Goal: Task Accomplishment & Management: Manage account settings

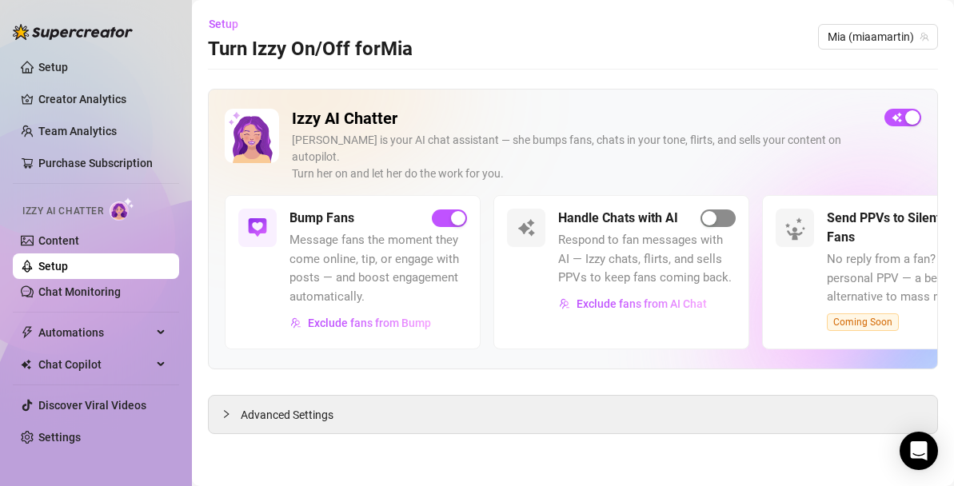
click at [721, 210] on span "button" at bounding box center [718, 219] width 35 height 18
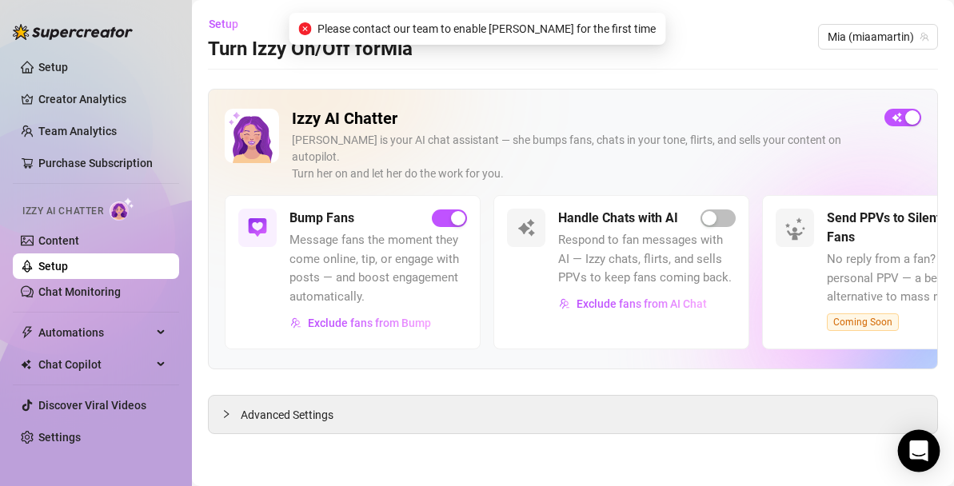
click at [919, 449] on icon "Open Intercom Messenger" at bounding box center [918, 451] width 18 height 21
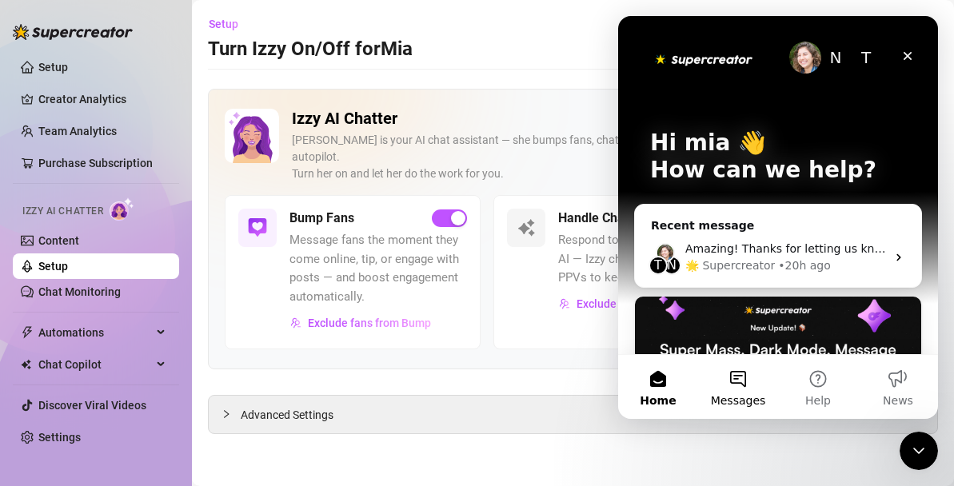
click at [740, 378] on button "Messages" at bounding box center [738, 387] width 80 height 64
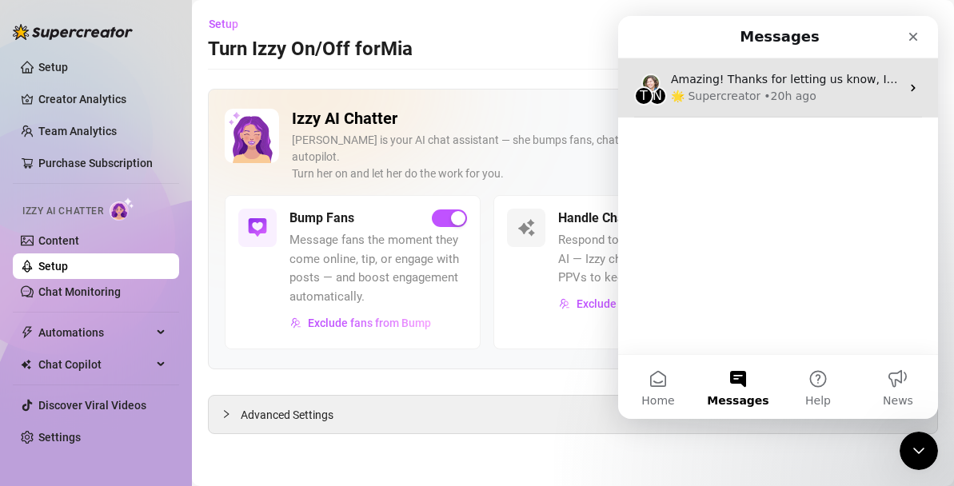
click at [809, 96] on div "🌟 Supercreator • 20h ago" at bounding box center [786, 96] width 230 height 17
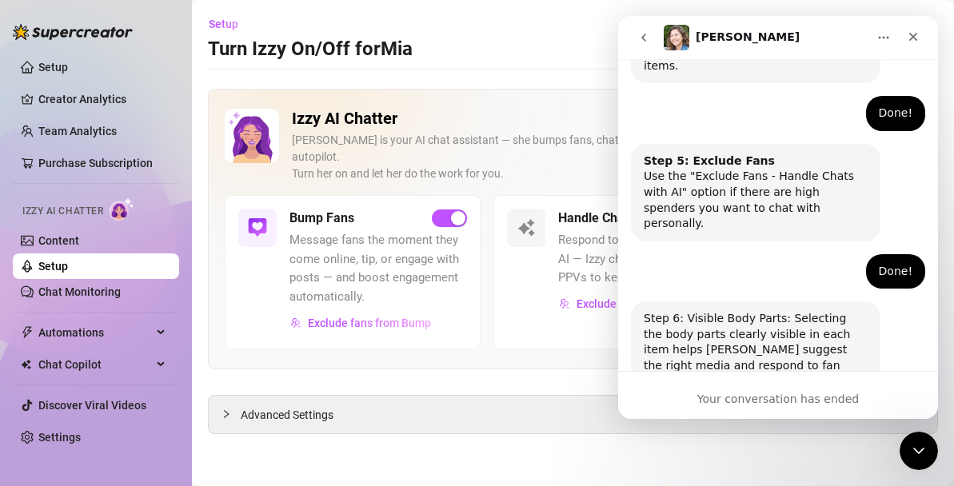
scroll to position [1163, 0]
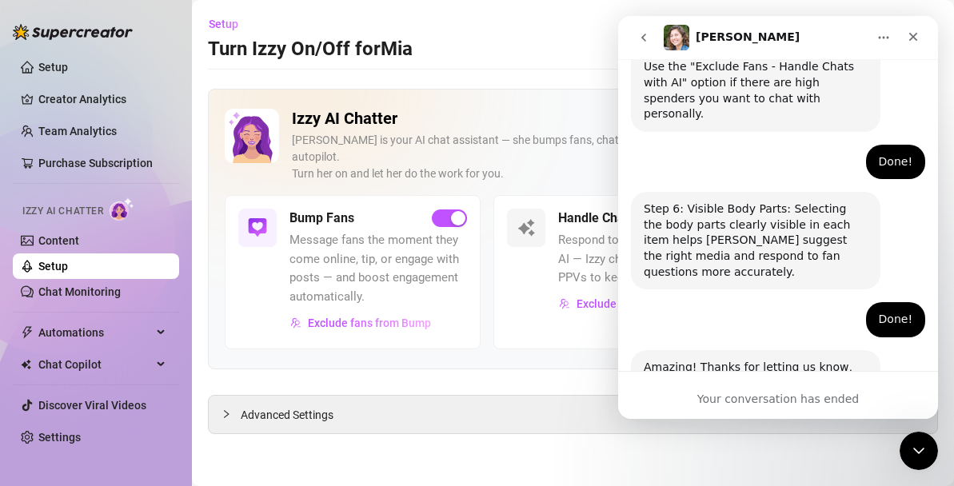
click at [775, 405] on div "Your conversation has ended" at bounding box center [778, 399] width 320 height 17
click at [771, 398] on div "Your conversation has ended" at bounding box center [778, 399] width 320 height 17
click at [649, 42] on icon "go back" at bounding box center [643, 37] width 13 height 13
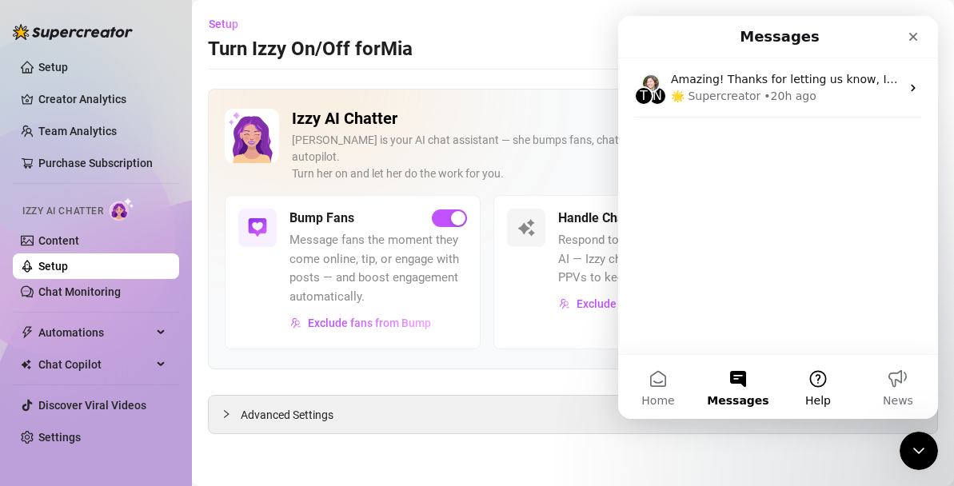
click at [825, 413] on button "Help" at bounding box center [818, 387] width 80 height 64
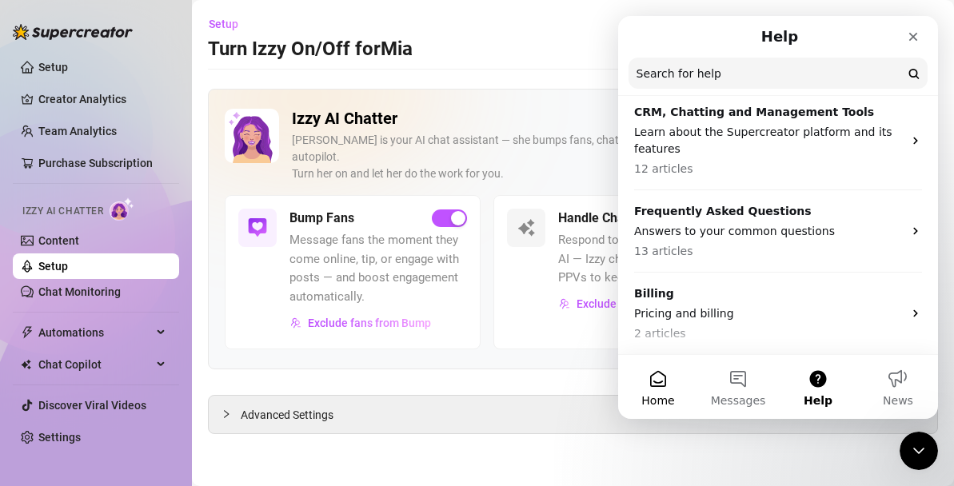
scroll to position [188, 0]
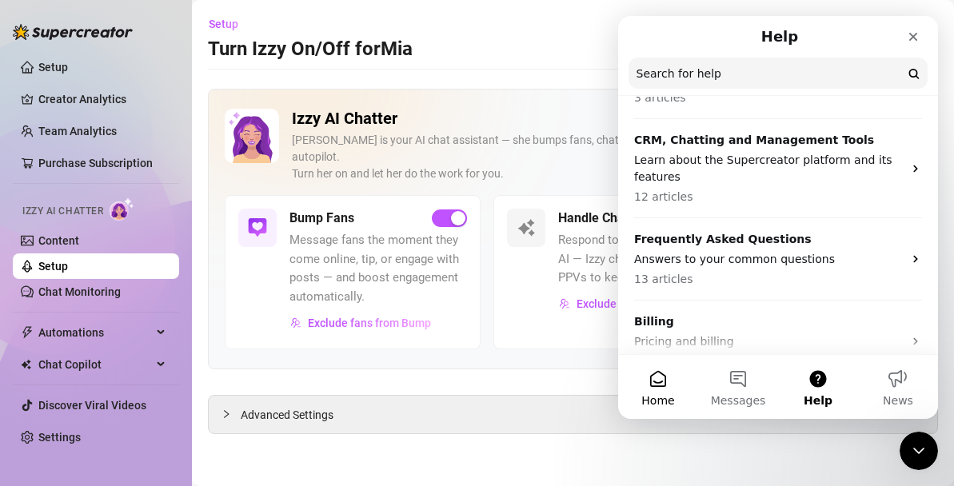
click at [649, 397] on span "Home" at bounding box center [657, 400] width 33 height 11
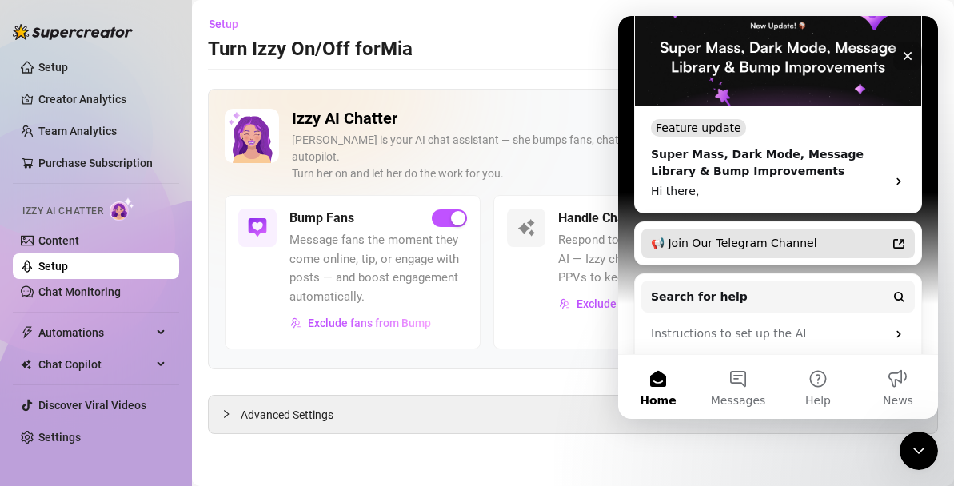
scroll to position [302, 0]
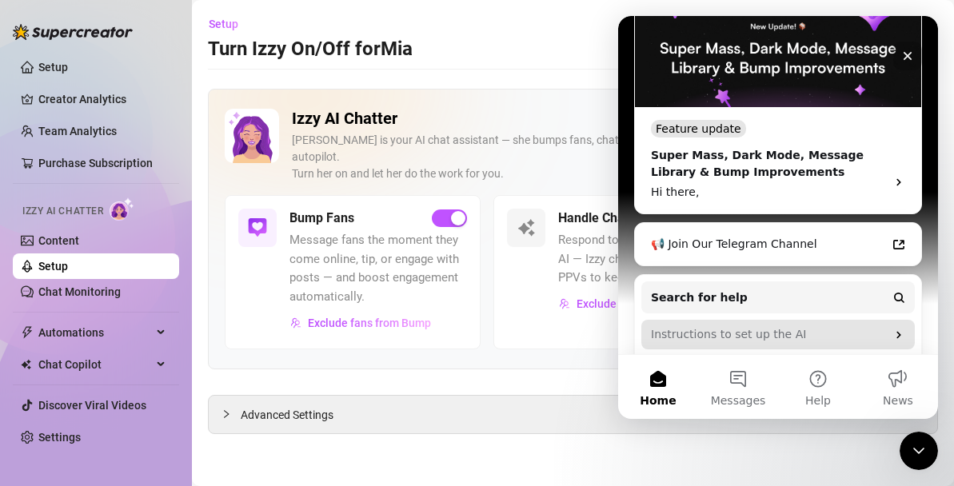
click at [750, 330] on div "Instructions to set up the AI" at bounding box center [768, 334] width 235 height 17
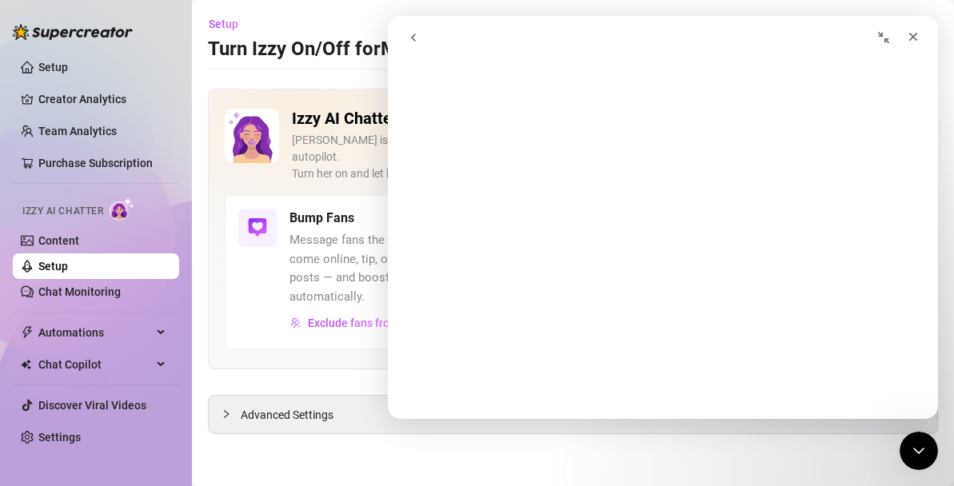
scroll to position [0, 0]
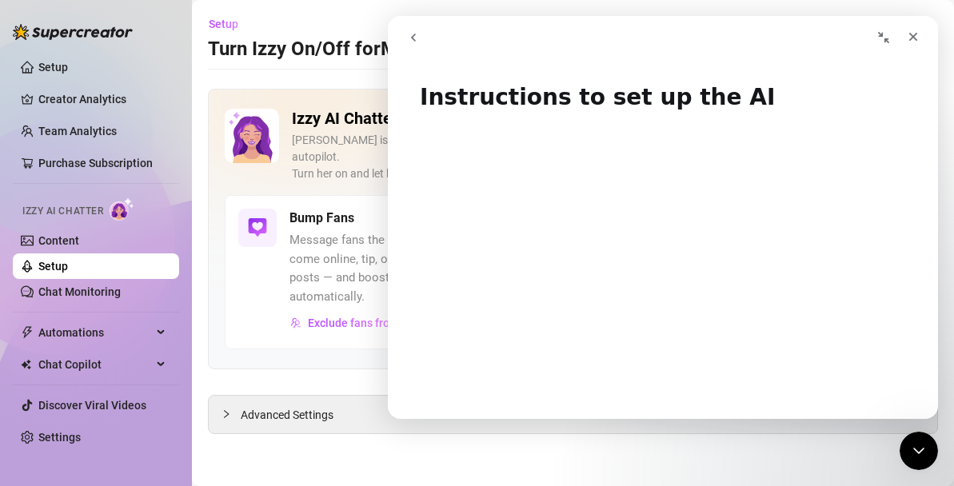
click at [412, 36] on icon "go back" at bounding box center [413, 37] width 13 height 13
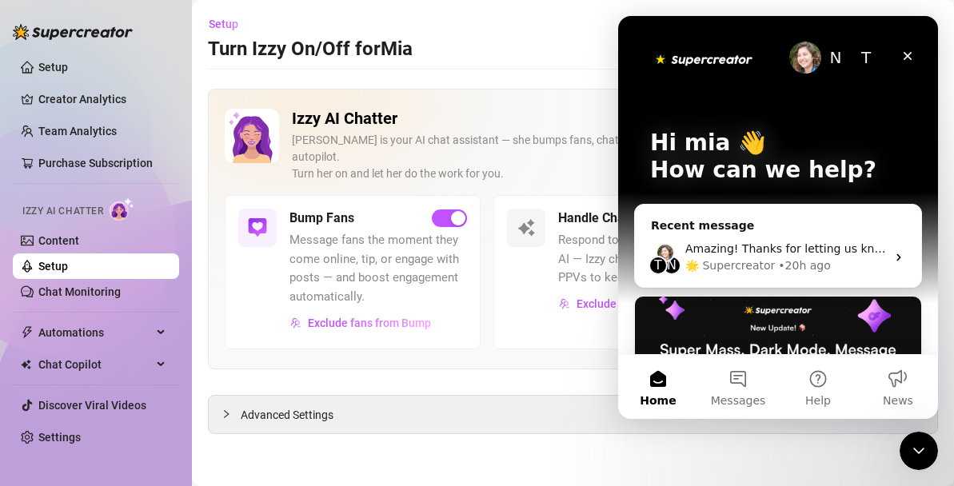
click at [804, 58] on img "Intercom messenger" at bounding box center [805, 58] width 32 height 32
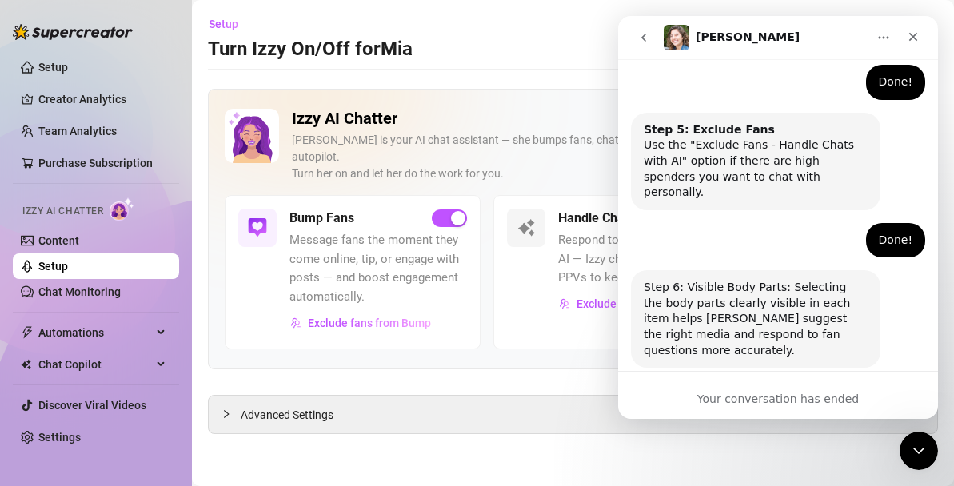
scroll to position [1163, 0]
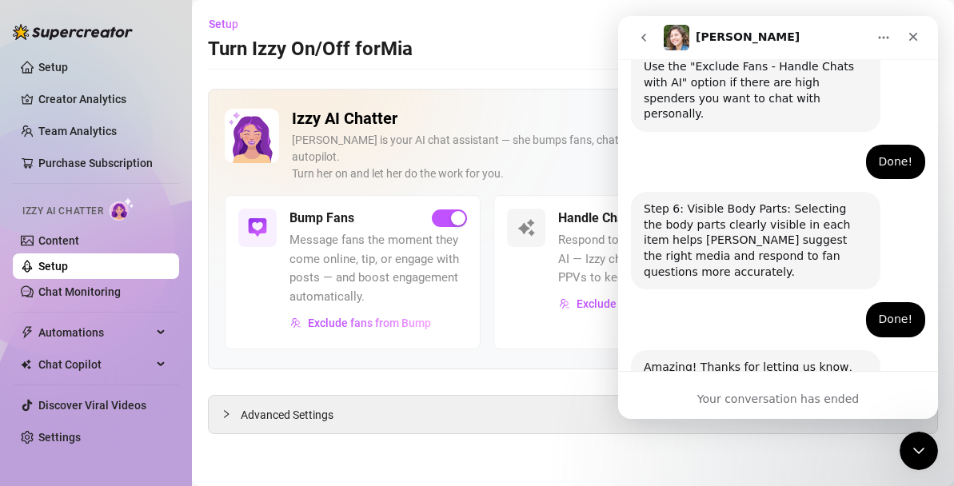
click at [801, 394] on div "Your conversation has ended" at bounding box center [778, 399] width 320 height 17
click at [795, 398] on div "Your conversation has ended" at bounding box center [778, 399] width 320 height 17
click at [794, 398] on div "Your conversation has ended" at bounding box center [778, 399] width 320 height 17
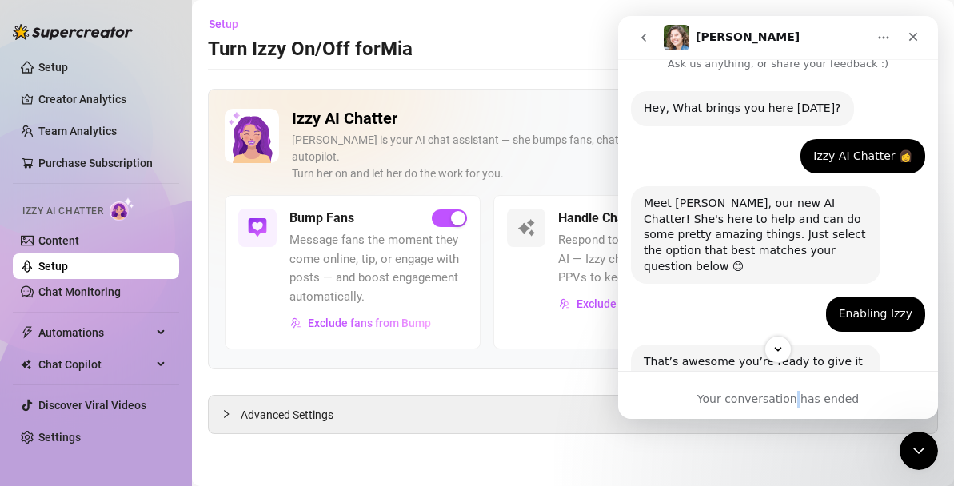
scroll to position [0, 0]
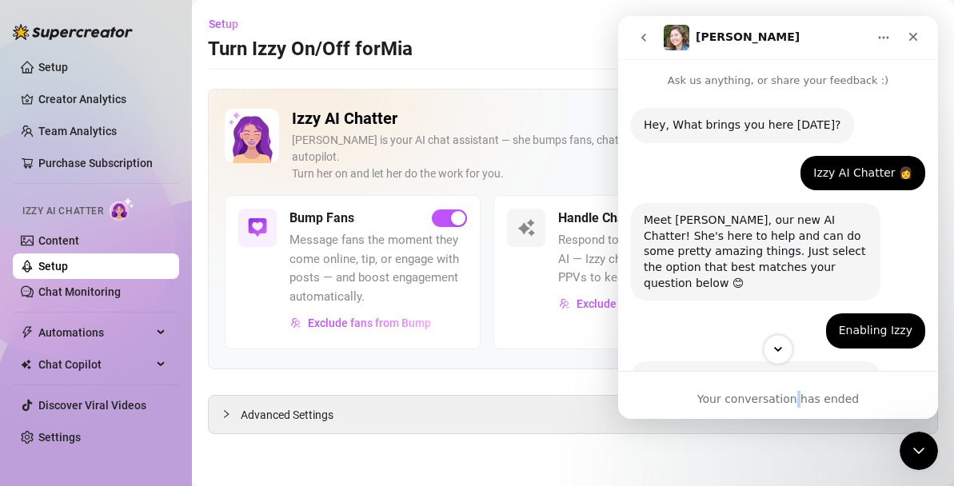
click at [774, 347] on icon "Scroll to bottom" at bounding box center [778, 349] width 8 height 5
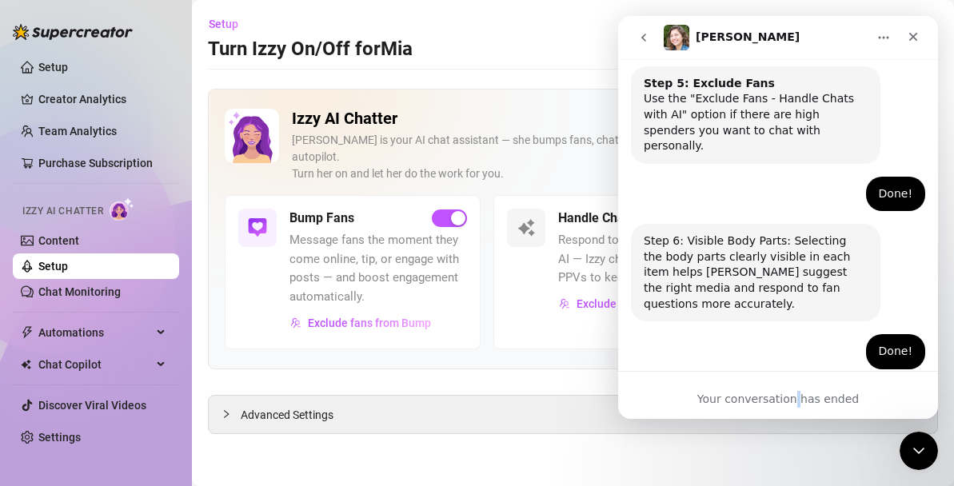
scroll to position [1163, 0]
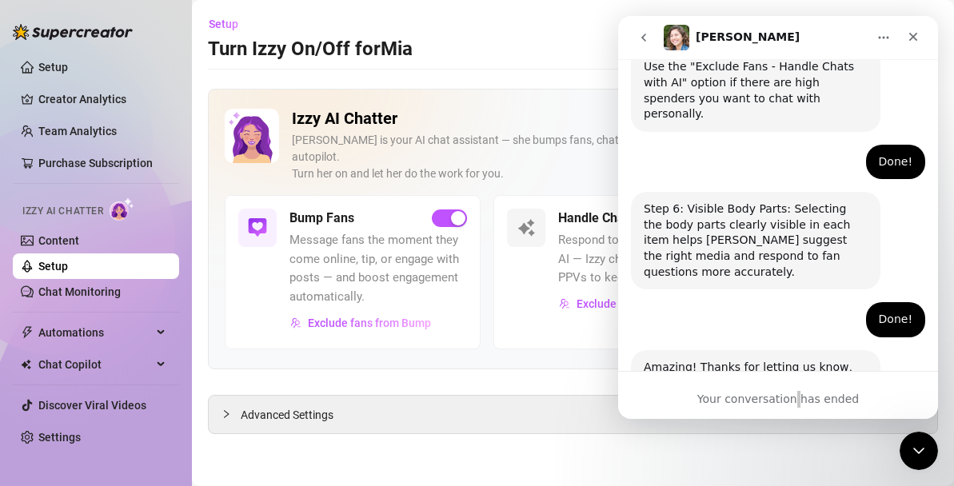
click at [542, 30] on div "Setup Turn Izzy On/Off for [PERSON_NAME] (miaamartin)" at bounding box center [573, 36] width 730 height 51
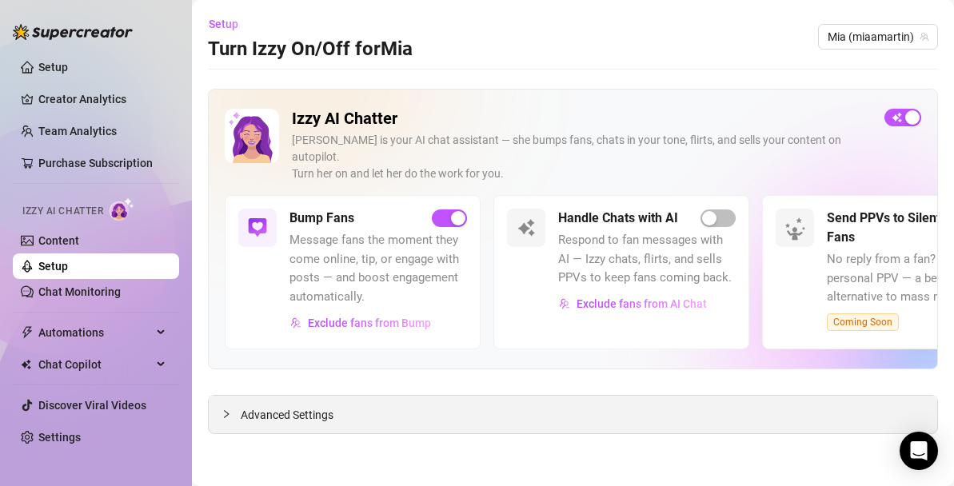
click at [366, 396] on div "Advanced Settings" at bounding box center [573, 415] width 729 height 38
click at [281, 406] on span "Advanced Settings" at bounding box center [287, 415] width 93 height 18
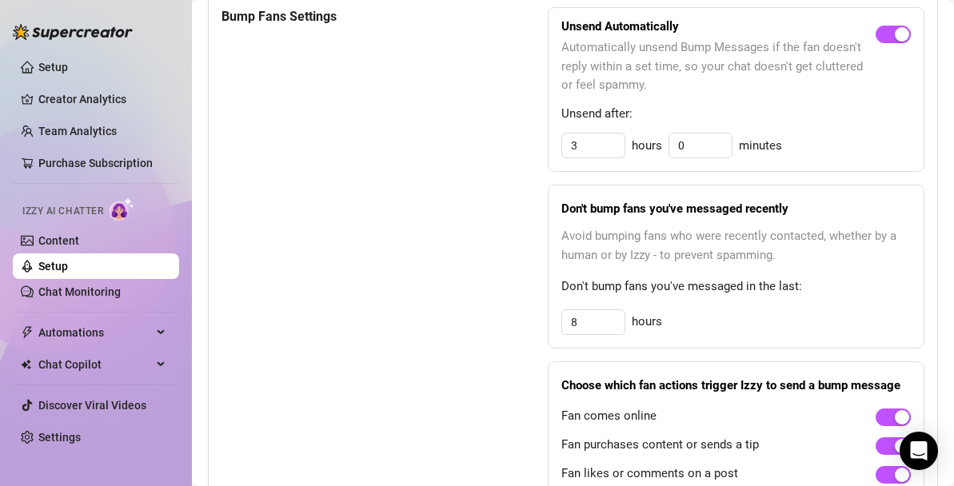
scroll to position [975, 0]
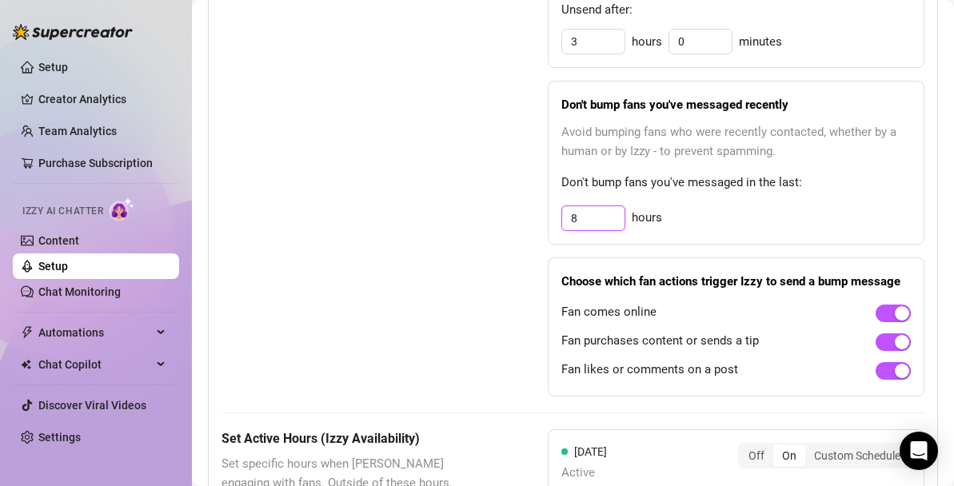
click at [609, 54] on input "8" at bounding box center [593, 42] width 62 height 24
type input "24"
click at [745, 206] on div "24 hours" at bounding box center [736, 219] width 350 height 26
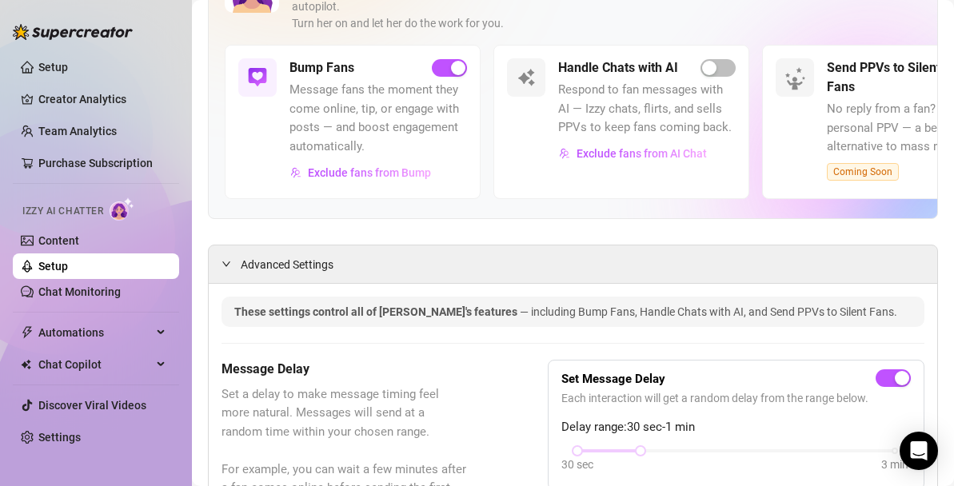
scroll to position [0, 0]
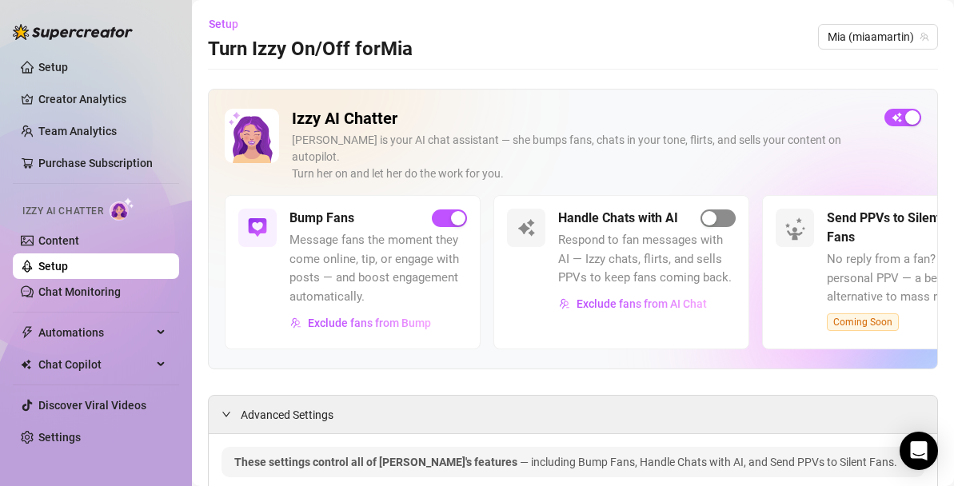
click at [719, 210] on span "button" at bounding box center [718, 219] width 35 height 18
click at [909, 120] on div "button" at bounding box center [912, 117] width 14 height 14
